Goal: Transaction & Acquisition: Purchase product/service

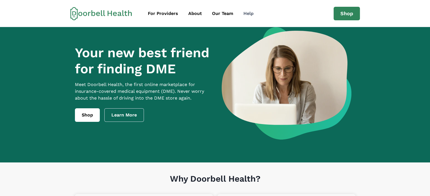
click at [250, 15] on div "Help" at bounding box center [248, 13] width 10 height 7
click at [219, 15] on div "Our Team" at bounding box center [222, 13] width 21 height 7
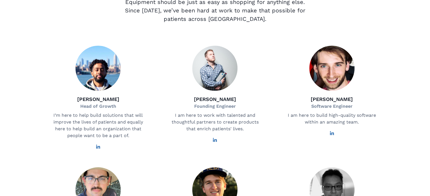
scroll to position [113, 0]
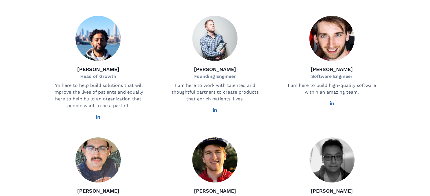
click at [104, 42] on img at bounding box center [97, 38] width 45 height 45
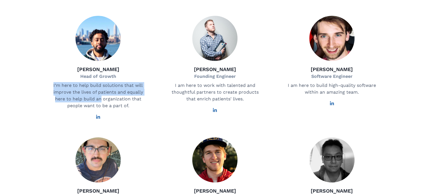
drag, startPoint x: 51, startPoint y: 83, endPoint x: 132, endPoint y: 99, distance: 83.0
click at [132, 99] on div "[PERSON_NAME] Head of Growth I’m here to help build solutions that will improve…" at bounding box center [98, 68] width 110 height 104
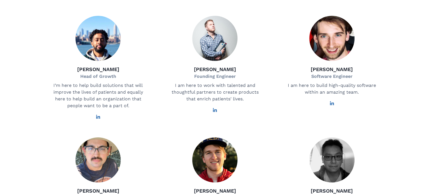
click at [148, 103] on div "[PERSON_NAME] Head of Growth I’m here to help build solutions that will improve…" at bounding box center [98, 68] width 110 height 104
click at [97, 120] on icon at bounding box center [98, 117] width 5 height 5
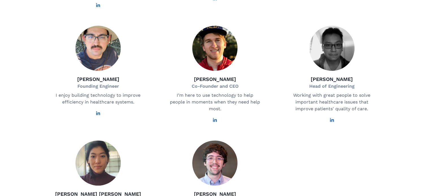
scroll to position [226, 0]
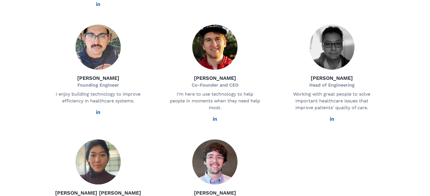
click at [215, 121] on icon at bounding box center [215, 119] width 4 height 4
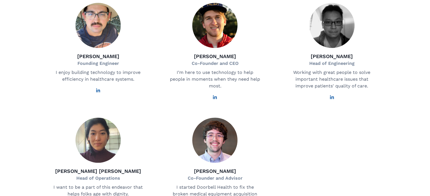
scroll to position [283, 0]
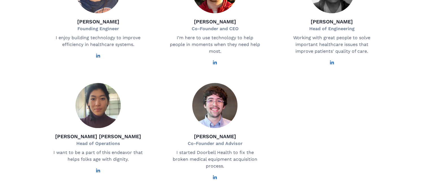
click at [98, 173] on icon at bounding box center [98, 171] width 5 height 5
click at [105, 115] on img at bounding box center [97, 105] width 45 height 45
click at [98, 173] on icon at bounding box center [98, 171] width 4 height 4
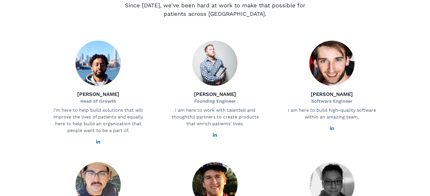
scroll to position [85, 0]
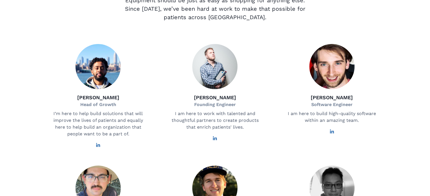
click at [100, 147] on icon at bounding box center [98, 145] width 4 height 4
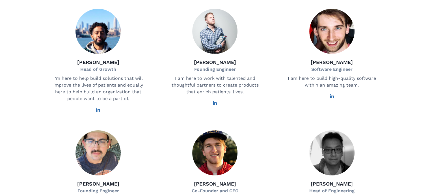
scroll to position [0, 0]
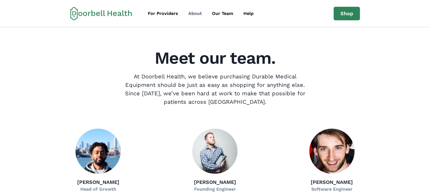
click at [198, 12] on div "About" at bounding box center [195, 13] width 14 height 7
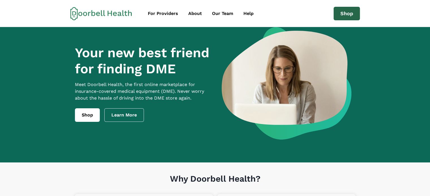
click at [345, 18] on link "Shop" at bounding box center [347, 14] width 26 height 14
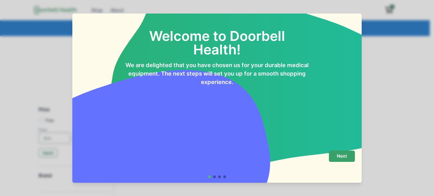
click at [339, 155] on p "Next" at bounding box center [342, 156] width 10 height 5
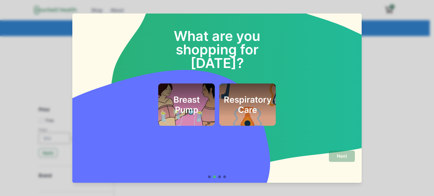
click at [231, 98] on h2 "Respiratory Care" at bounding box center [248, 105] width 48 height 20
click at [349, 158] on button "Next" at bounding box center [342, 156] width 26 height 11
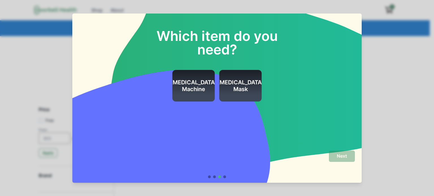
click at [207, 90] on h2 "[MEDICAL_DATA] Machine" at bounding box center [193, 86] width 47 height 14
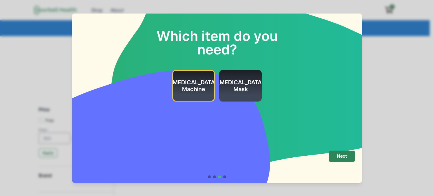
click at [232, 88] on h2 "[MEDICAL_DATA] Mask" at bounding box center [240, 86] width 47 height 14
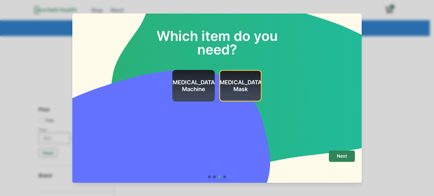
click at [184, 91] on h2 "[MEDICAL_DATA] Machine" at bounding box center [193, 86] width 47 height 14
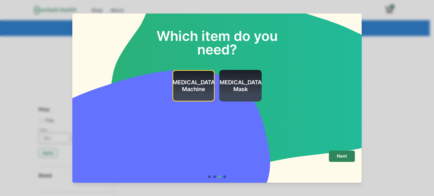
click at [225, 87] on div "[MEDICAL_DATA] Mask" at bounding box center [240, 86] width 42 height 32
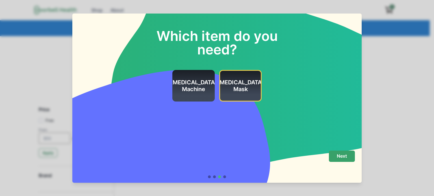
click at [352, 160] on button "Next" at bounding box center [342, 156] width 26 height 11
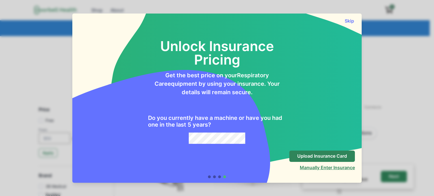
click at [315, 168] on button "Manually Enter Insurance" at bounding box center [327, 168] width 55 height 6
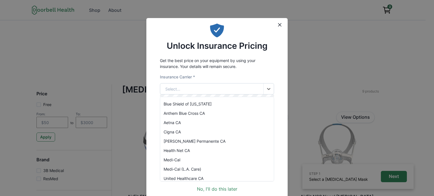
click at [216, 89] on div "Select..." at bounding box center [211, 89] width 103 height 11
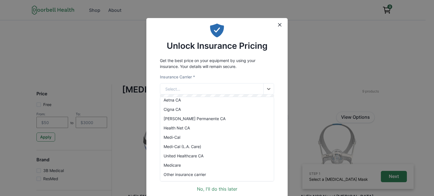
click at [200, 174] on div "Other insurance carrier" at bounding box center [217, 174] width 114 height 9
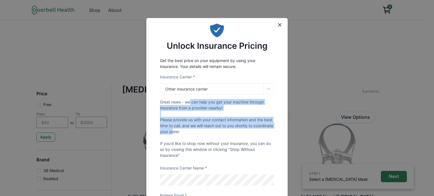
drag, startPoint x: 189, startPoint y: 106, endPoint x: 194, endPoint y: 135, distance: 29.8
click at [193, 135] on p "Great news - we can help you get your machine through insurance from a provider…" at bounding box center [217, 128] width 114 height 59
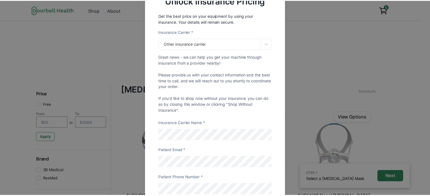
scroll to position [0, 0]
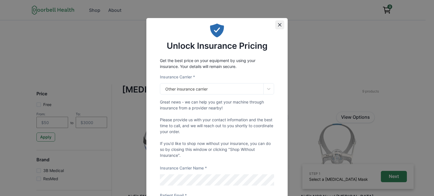
click at [282, 23] on button "Close" at bounding box center [279, 24] width 9 height 9
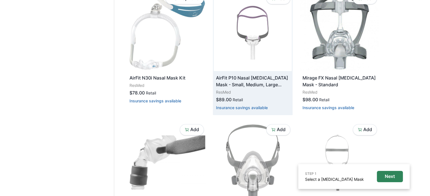
scroll to position [351, 0]
